Goal: Find specific page/section: Find specific page/section

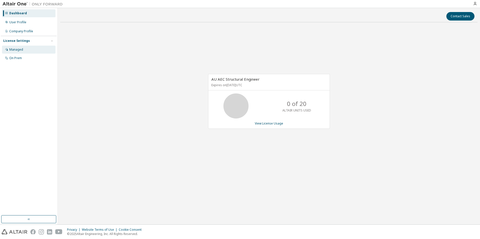
click at [20, 49] on div "Managed" at bounding box center [16, 50] width 14 height 4
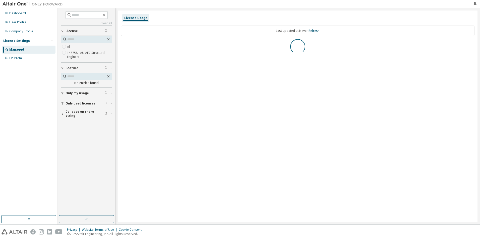
click at [25, 50] on div "Managed" at bounding box center [28, 50] width 53 height 8
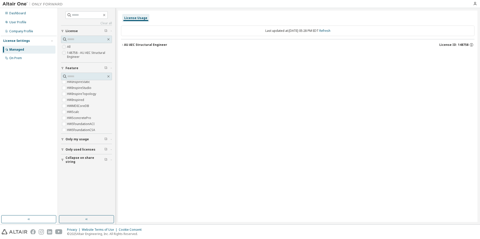
scroll to position [290, 0]
